Goal: Transaction & Acquisition: Purchase product/service

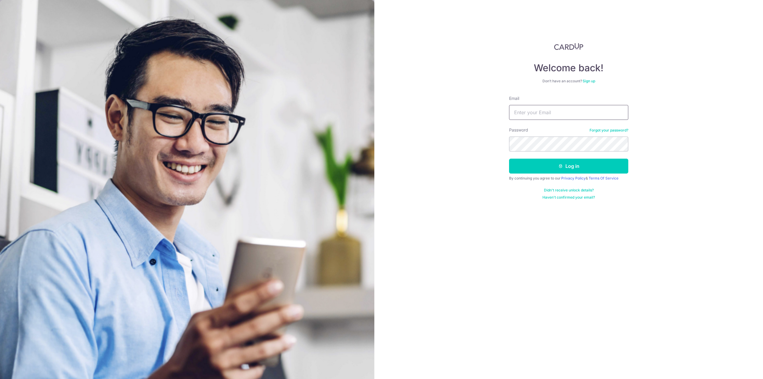
type input "[PERSON_NAME][EMAIL_ADDRESS][DOMAIN_NAME]"
click at [509, 159] on button "Log in" at bounding box center [568, 166] width 119 height 15
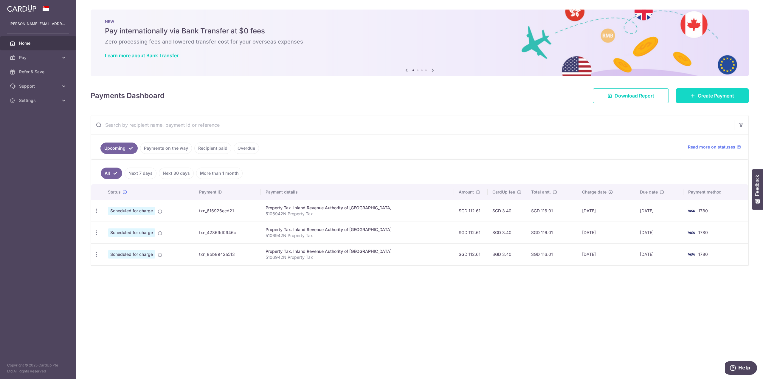
click at [711, 96] on span "Create Payment" at bounding box center [716, 95] width 36 height 7
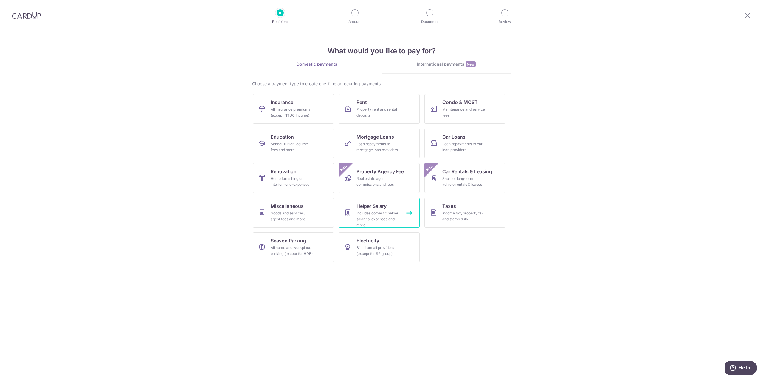
click at [394, 214] on div "Includes domestic helper salaries, expenses and more" at bounding box center [378, 219] width 43 height 18
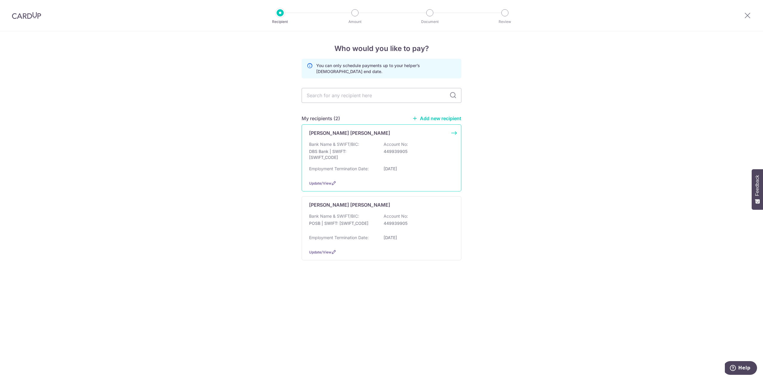
click at [358, 156] on p "DBS Bank | SWIFT: DBSSSGSGXXX" at bounding box center [342, 154] width 67 height 12
click at [354, 243] on div "Employment Termination Date: 31/10/2026" at bounding box center [381, 240] width 145 height 10
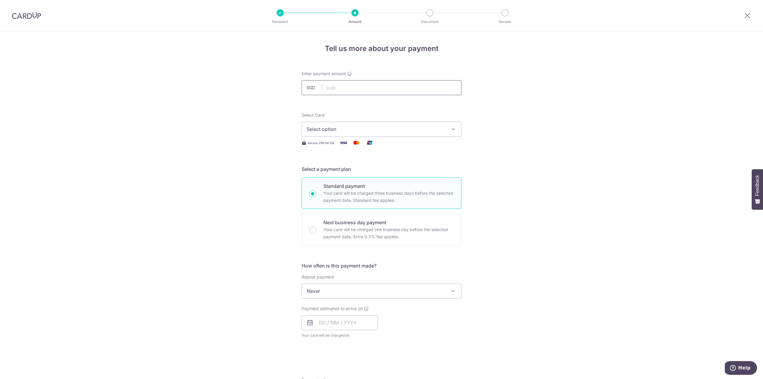
click at [357, 90] on input "text" at bounding box center [382, 87] width 160 height 15
type input "660.00"
click at [501, 129] on div "Tell us more about your payment Enter payment amount SGD 660.00 660.00 Select C…" at bounding box center [381, 300] width 763 height 539
click at [440, 126] on span "Select option" at bounding box center [376, 129] width 139 height 7
click at [378, 172] on span "**** 1780" at bounding box center [382, 171] width 150 height 7
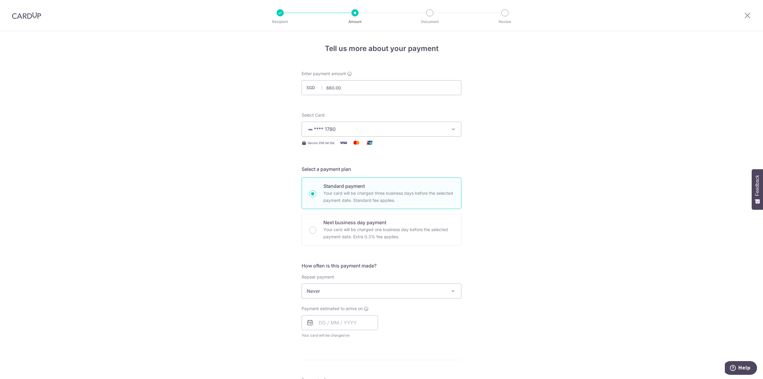
click at [493, 183] on div "Tell us more about your payment Enter payment amount SGD 660.00 660.00 Select C…" at bounding box center [381, 300] width 763 height 539
click at [355, 323] on input "text" at bounding box center [340, 322] width 76 height 15
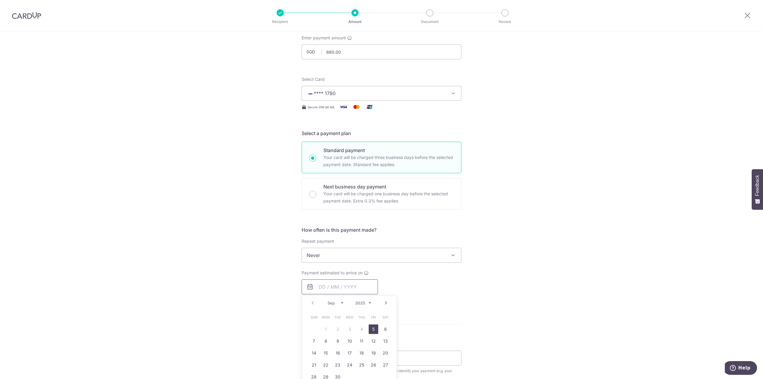
scroll to position [89, 0]
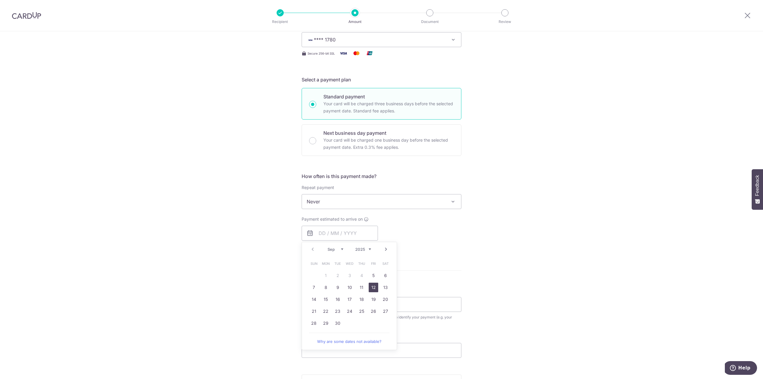
click at [376, 288] on link "12" at bounding box center [374, 288] width 10 height 10
type input "12/09/2025"
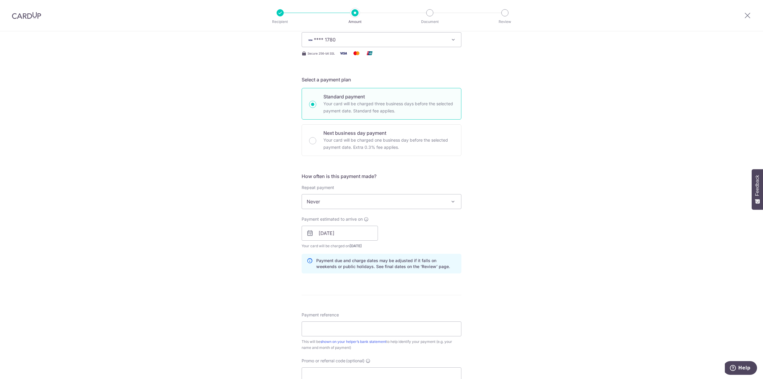
click at [495, 263] on div "Tell us more about your payment Enter payment amount SGD 660.00 660.00 Select C…" at bounding box center [381, 224] width 763 height 564
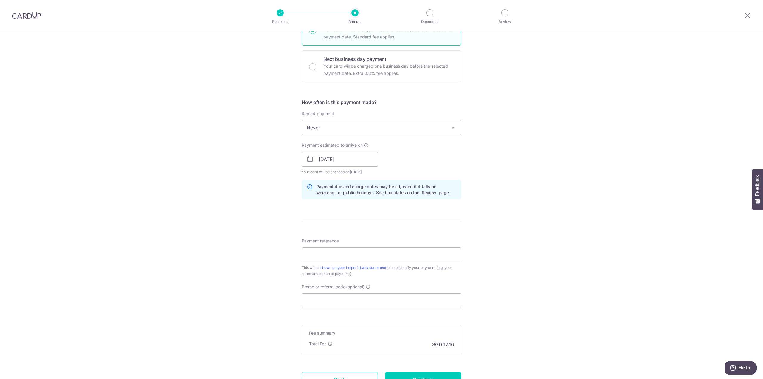
scroll to position [209, 0]
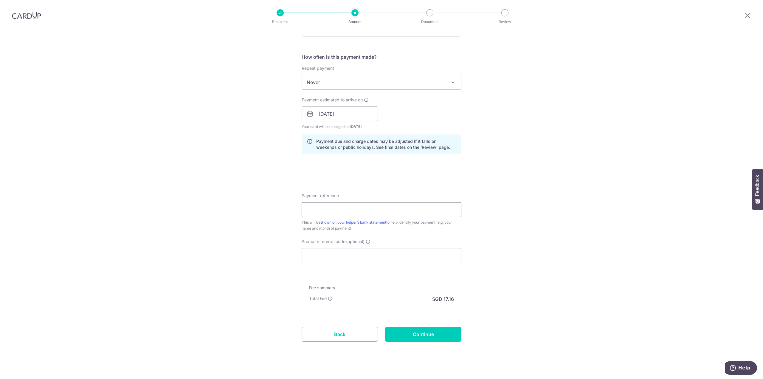
click at [428, 214] on input "Payment reference" at bounding box center [382, 209] width 160 height 15
type input "Sep Salary"
click at [505, 255] on div "Tell us more about your payment Enter payment amount SGD 660.00 660.00 Select C…" at bounding box center [381, 105] width 763 height 564
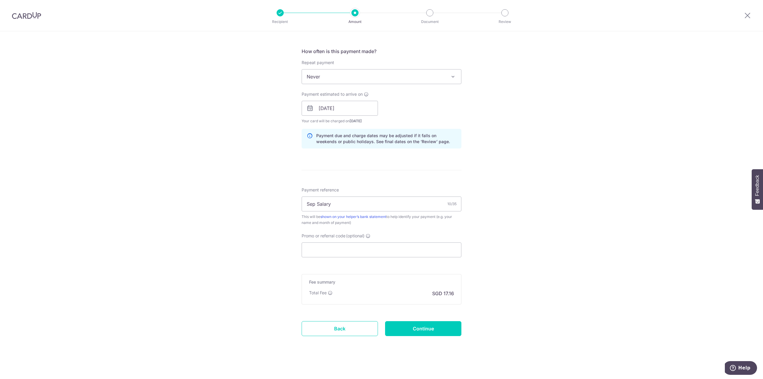
scroll to position [216, 0]
click at [429, 329] on input "Continue" at bounding box center [423, 326] width 76 height 15
type input "Create Schedule"
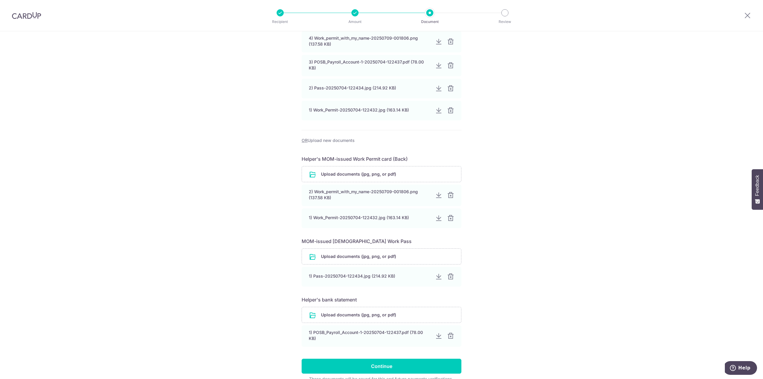
scroll to position [146, 0]
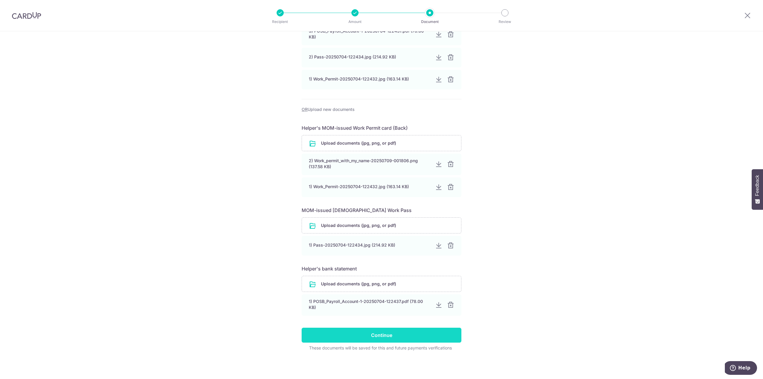
click at [408, 338] on input "Continue" at bounding box center [382, 335] width 160 height 15
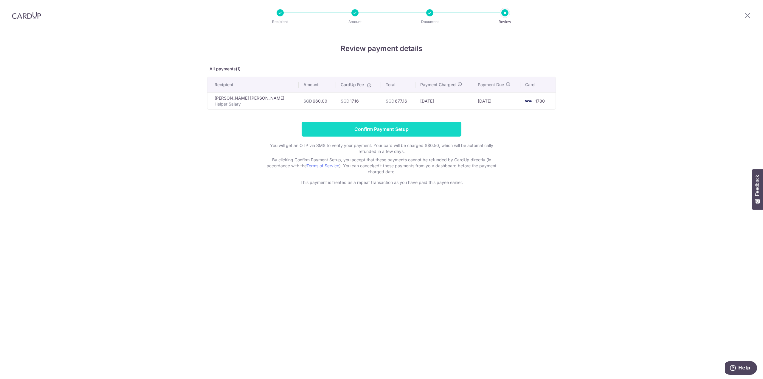
click at [427, 127] on input "Confirm Payment Setup" at bounding box center [382, 129] width 160 height 15
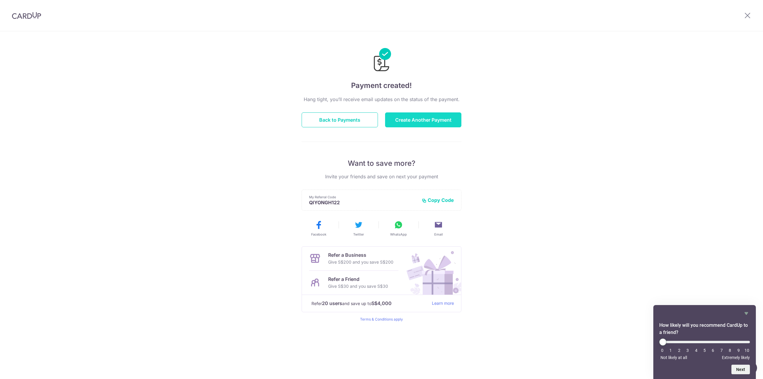
click at [427, 127] on button "Create Another Payment" at bounding box center [423, 119] width 76 height 15
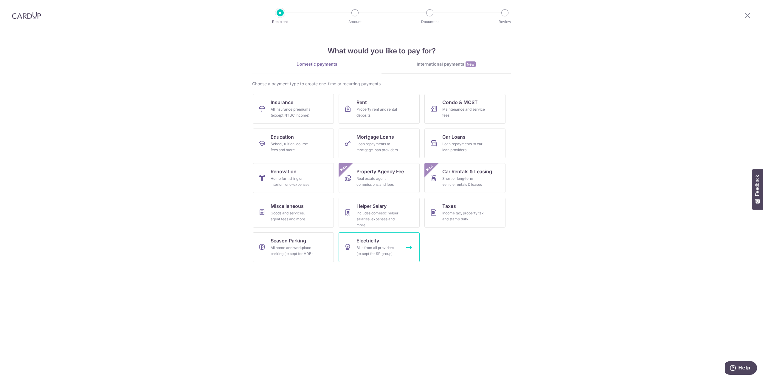
click at [391, 251] on div "Bills from all providers (except for SP group)" at bounding box center [378, 251] width 43 height 12
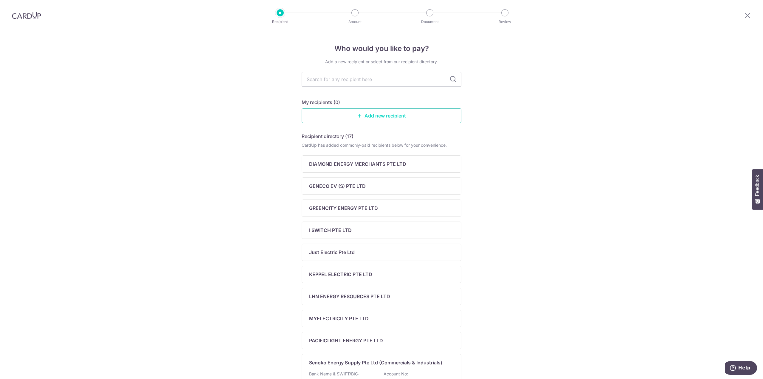
click at [427, 111] on link "Add new recipient" at bounding box center [382, 115] width 160 height 15
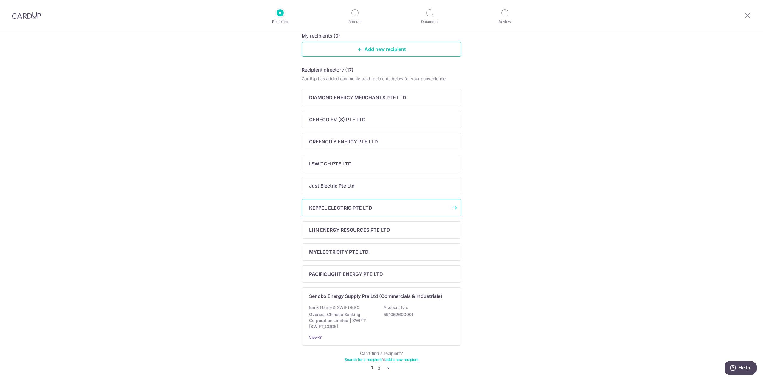
scroll to position [95, 0]
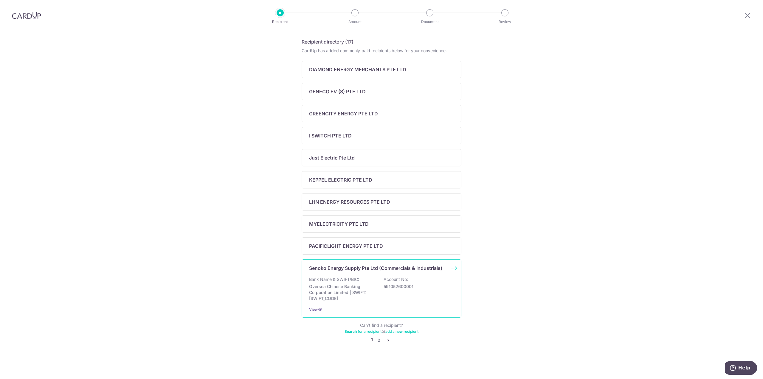
click at [408, 272] on div "Senoko Energy Supply Pte Ltd (Commercials & Industrials) Bank Name & SWIFT/BIC:…" at bounding box center [382, 288] width 160 height 58
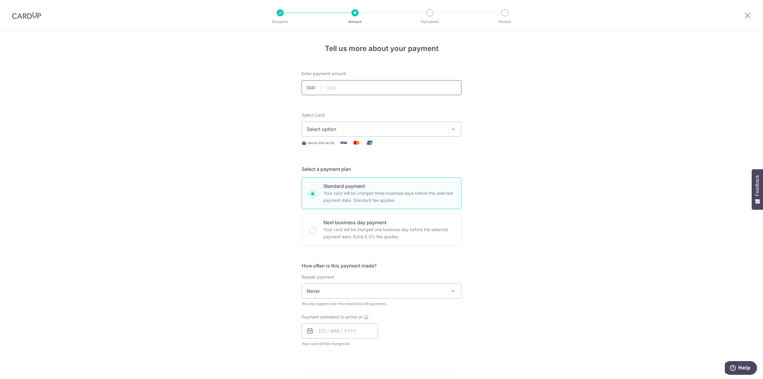
click at [374, 88] on input "text" at bounding box center [382, 87] width 160 height 15
type input "164.28"
click at [477, 116] on div "Tell us more about your payment Enter payment amount SGD 164.28 164.28 Select C…" at bounding box center [381, 305] width 763 height 548
click at [448, 129] on button "Select option" at bounding box center [382, 129] width 160 height 15
click at [366, 172] on span "**** 1780" at bounding box center [382, 171] width 150 height 7
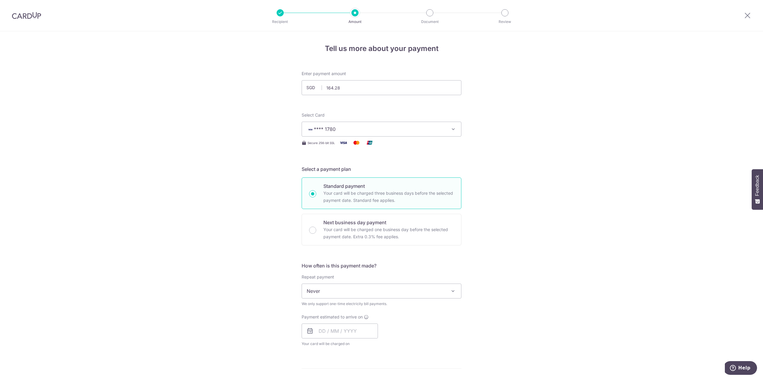
click at [523, 174] on div "Tell us more about your payment Enter payment amount SGD 164.28 164.28 Select C…" at bounding box center [381, 305] width 763 height 548
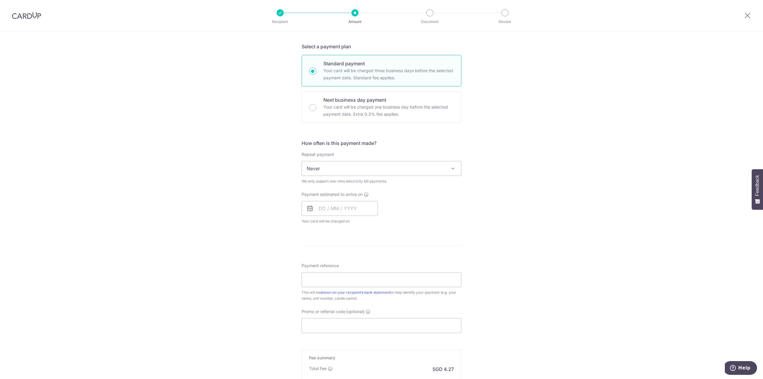
scroll to position [179, 0]
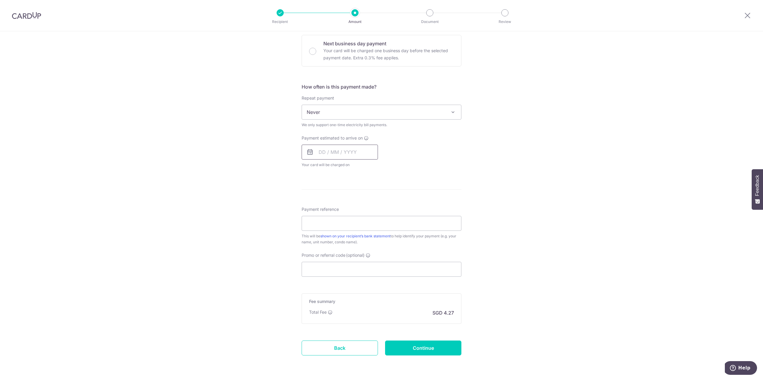
click at [330, 149] on input "text" at bounding box center [340, 152] width 76 height 15
click at [362, 209] on link "11" at bounding box center [362, 207] width 10 height 10
type input "11/09/2025"
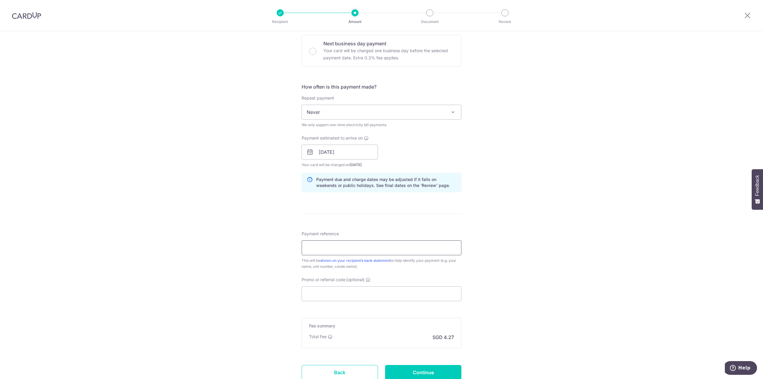
click at [455, 246] on input "Payment reference" at bounding box center [382, 247] width 160 height 15
paste input "INV0005331848"
type input "INV0005331848"
click at [546, 266] on div "Tell us more about your payment Enter payment amount SGD 164.28 164.28 Select C…" at bounding box center [381, 138] width 763 height 572
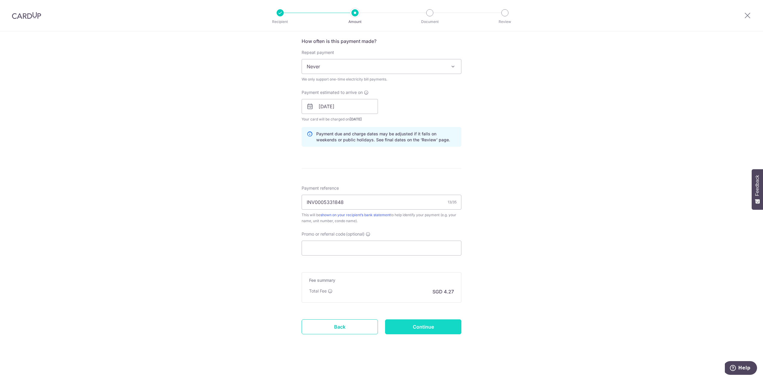
click at [451, 329] on input "Continue" at bounding box center [423, 326] width 76 height 15
type input "Create Schedule"
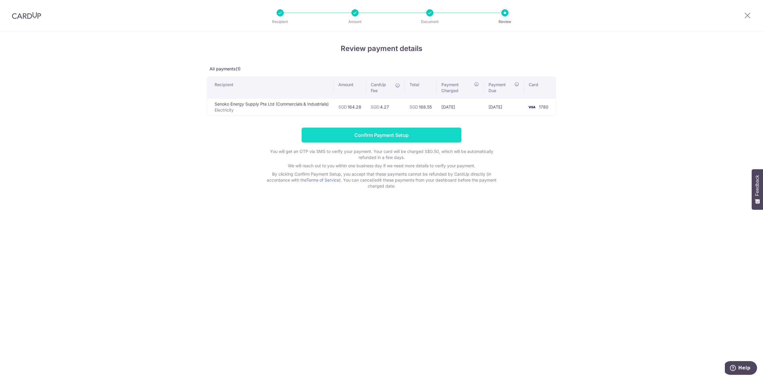
click at [422, 138] on input "Confirm Payment Setup" at bounding box center [382, 135] width 160 height 15
